Goal: Learn about a topic

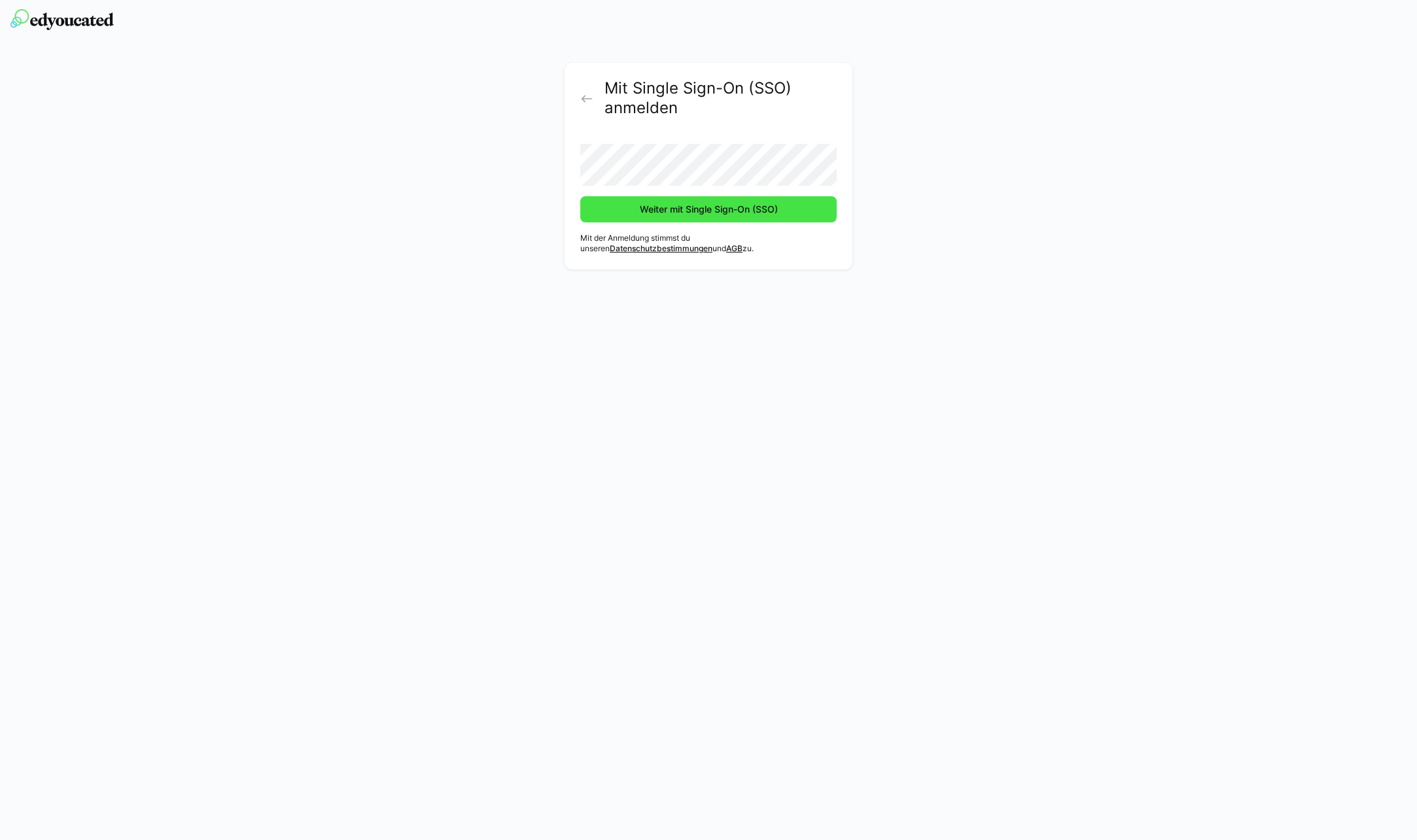
click at [655, 214] on span "Weiter mit Single Sign-On (SSO)" at bounding box center [708, 210] width 142 height 13
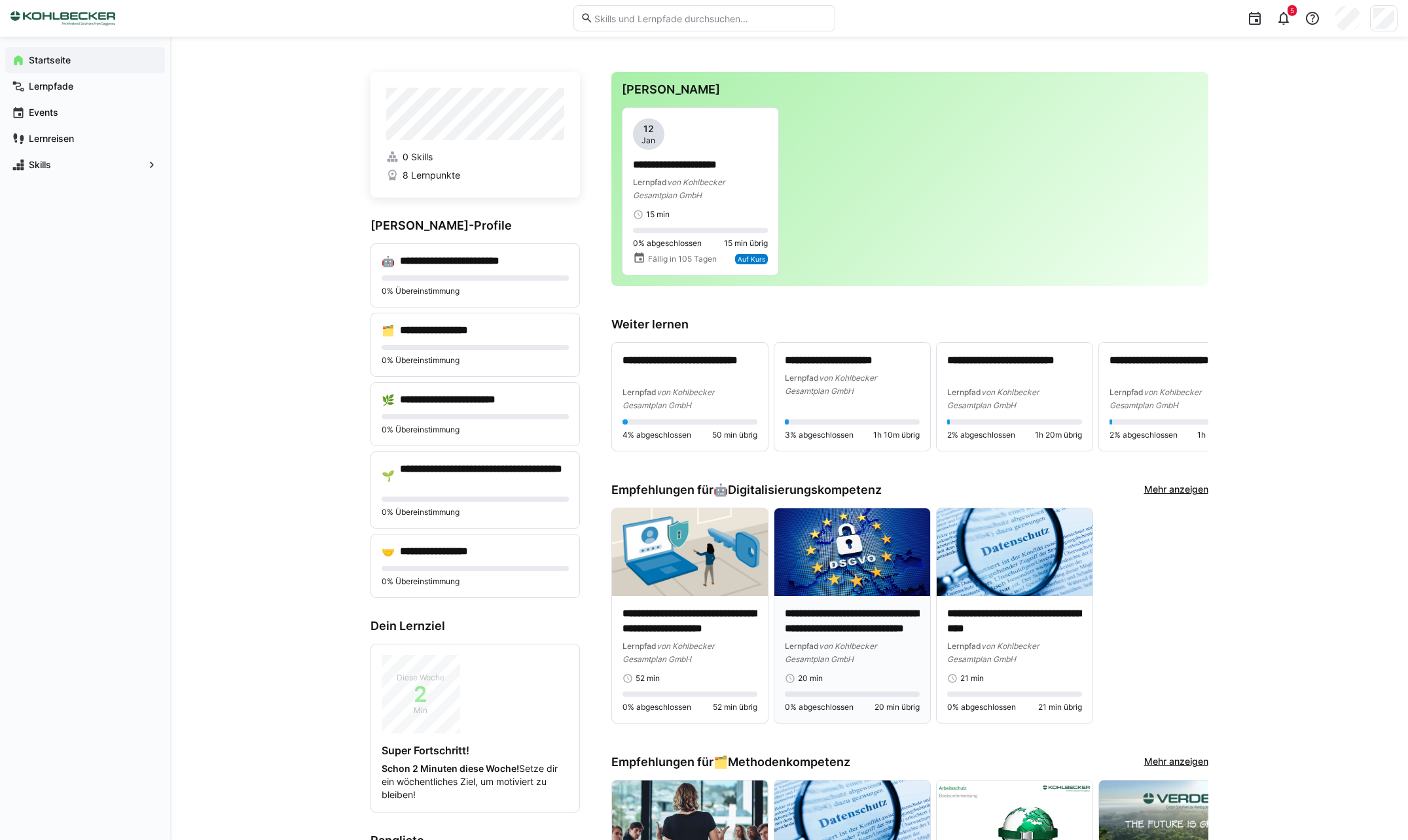
scroll to position [65, 0]
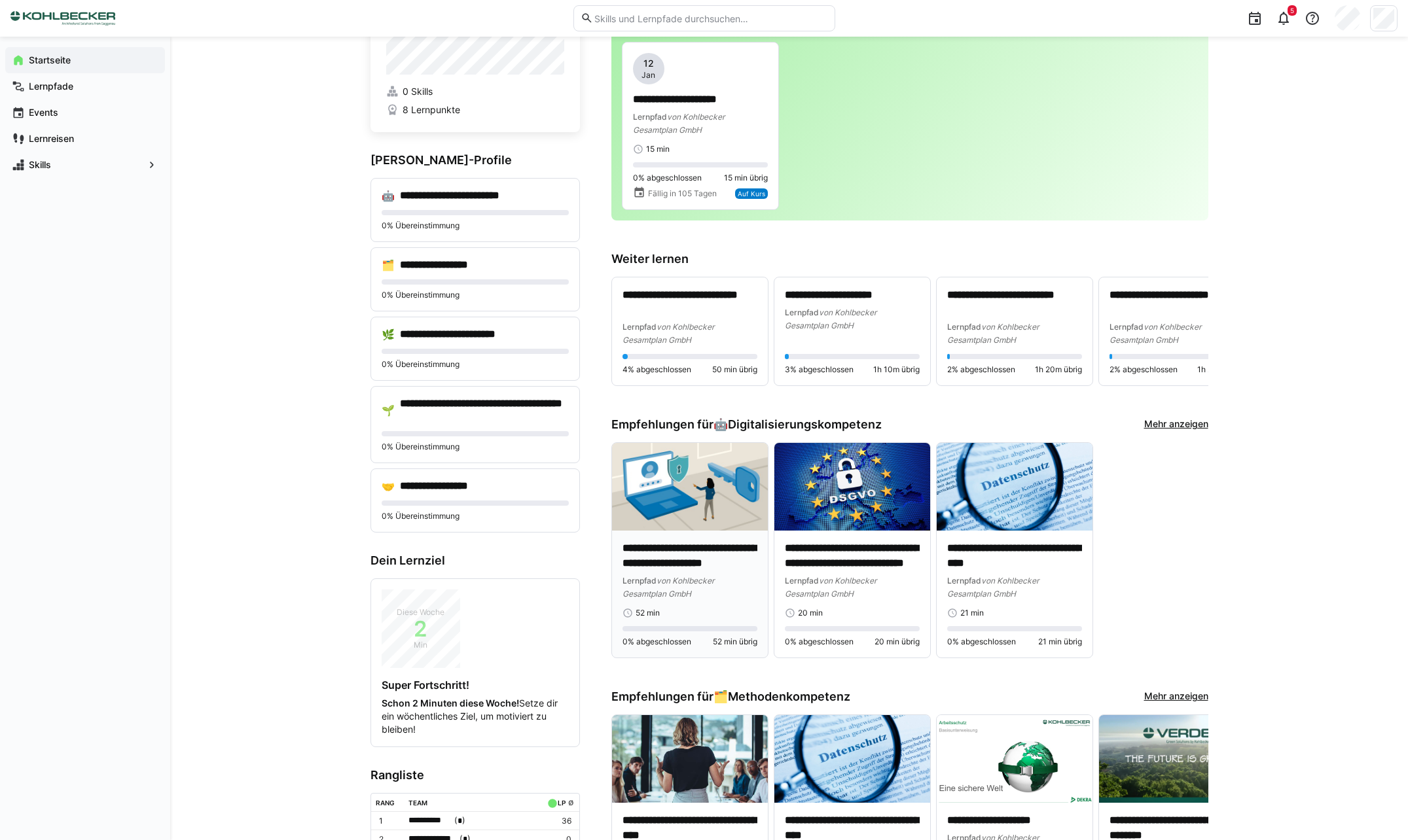
click at [707, 516] on img at bounding box center [689, 487] width 155 height 88
